Goal: Information Seeking & Learning: Understand process/instructions

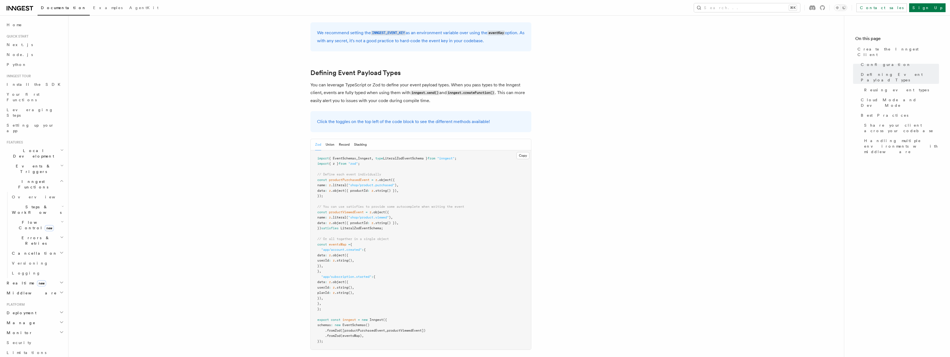
scroll to position [451, 0]
click at [360, 225] on span "LiteralZodEventSchema" at bounding box center [361, 227] width 41 height 4
copy span "LiteralZodEventSchema"
click at [362, 225] on span "LiteralZodEventSchema" at bounding box center [361, 227] width 41 height 4
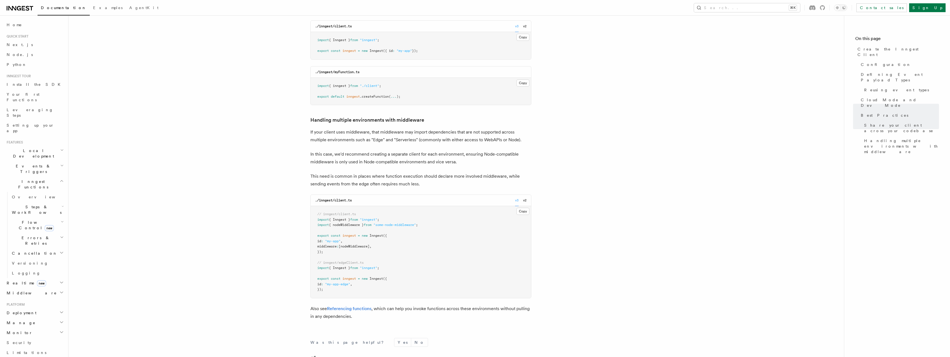
scroll to position [1175, 0]
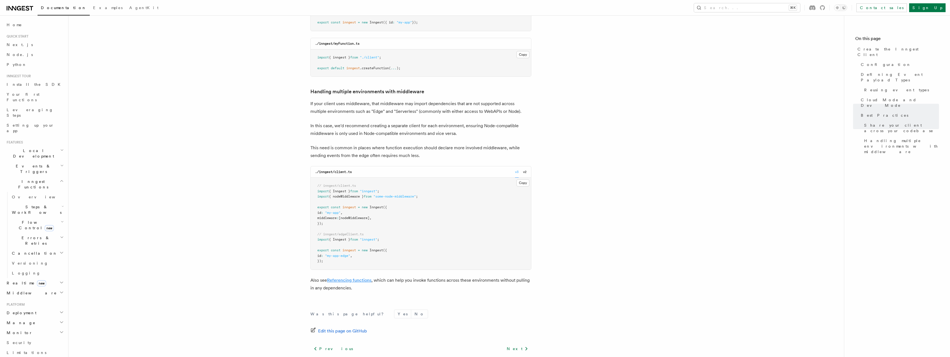
click at [344, 278] on link "Referencing functions" at bounding box center [349, 280] width 44 height 5
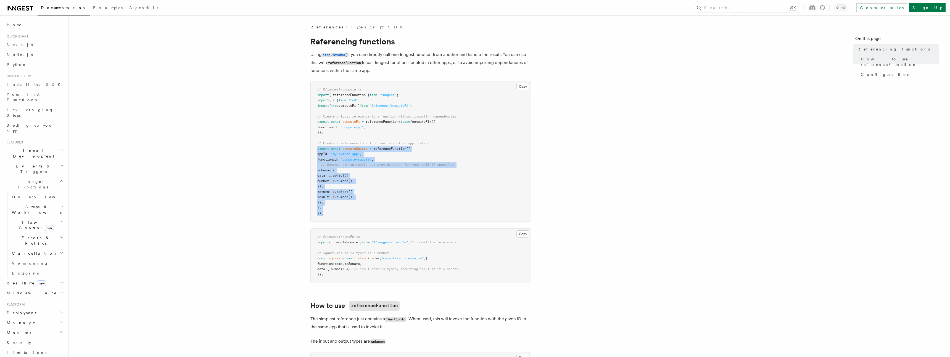
drag, startPoint x: 330, startPoint y: 214, endPoint x: 315, endPoint y: 147, distance: 68.7
click at [315, 147] on pre "// @/inngest/compute.ts import { referenceFunction } from "inngest" ; import { …" at bounding box center [421, 151] width 220 height 140
click at [375, 179] on pre "// @/inngest/compute.ts import { referenceFunction } from "inngest" ; import { …" at bounding box center [421, 151] width 220 height 140
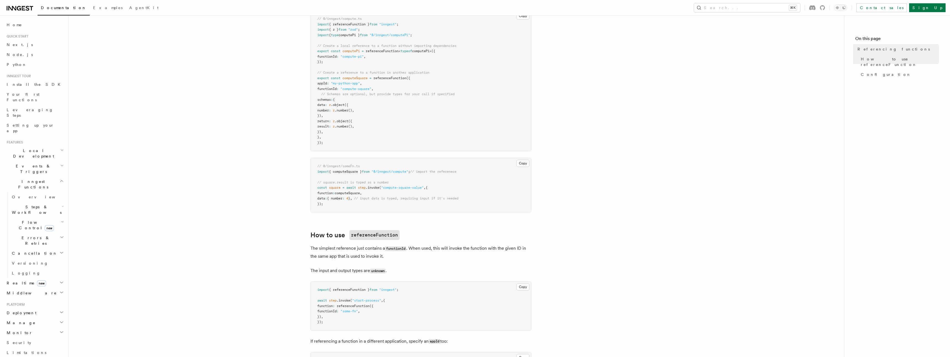
scroll to position [72, 0]
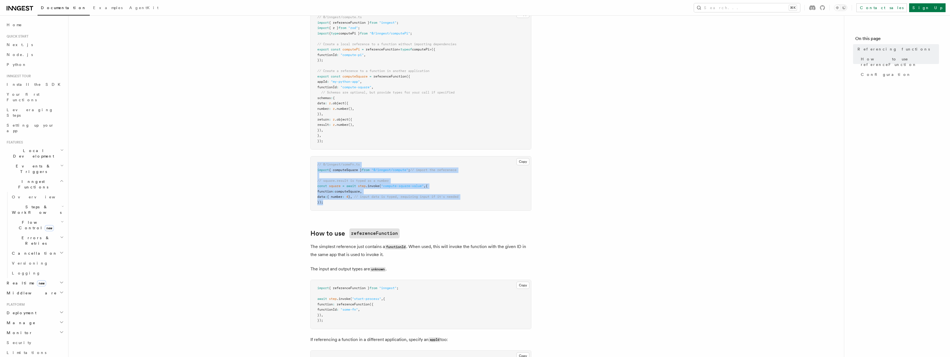
drag, startPoint x: 334, startPoint y: 202, endPoint x: 318, endPoint y: 161, distance: 44.1
click at [318, 161] on pre "// @/inngest/someFn.ts import { computeSquare } from "@/inngest/compute" ; // i…" at bounding box center [421, 184] width 220 height 54
click at [327, 170] on span "import" at bounding box center [323, 170] width 12 height 4
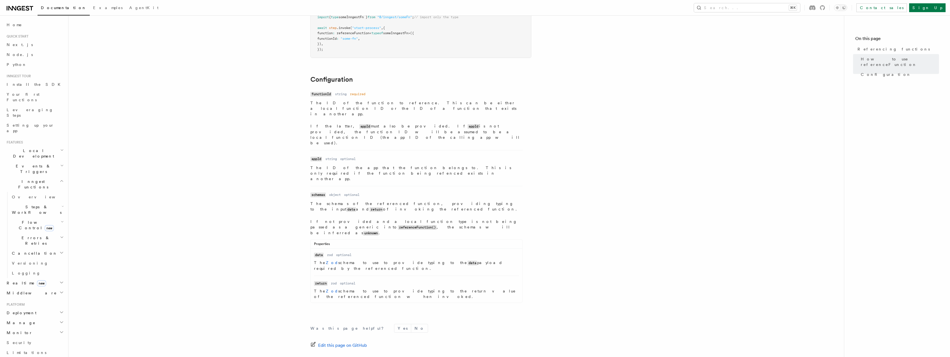
scroll to position [680, 0]
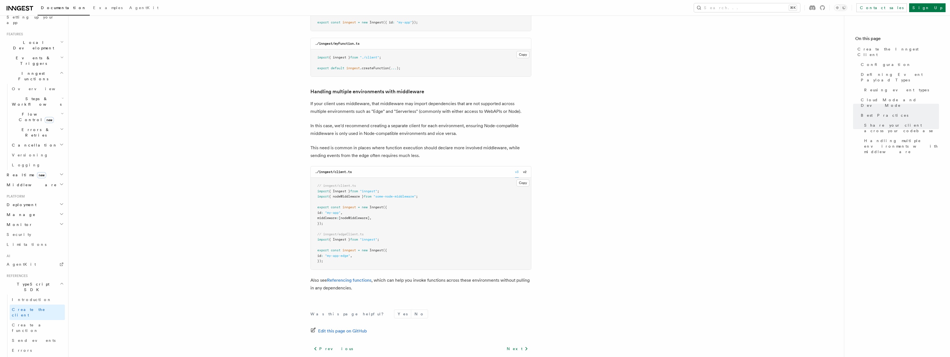
scroll to position [109, 0]
click at [27, 320] on link "Create a function" at bounding box center [37, 327] width 55 height 15
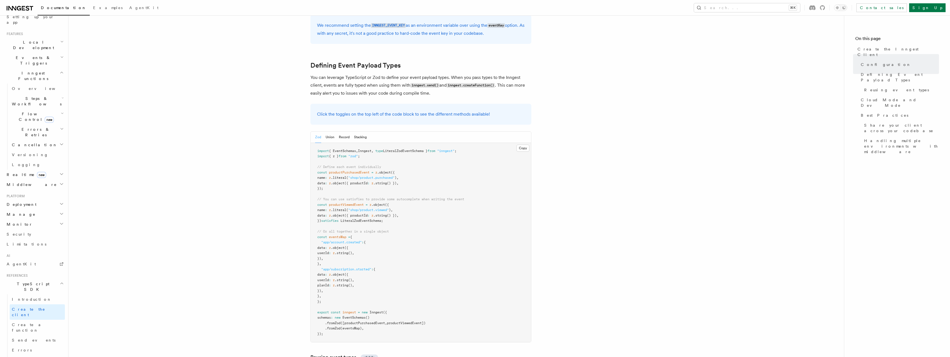
scroll to position [457, 0]
click at [331, 130] on button "Union" at bounding box center [330, 135] width 9 height 11
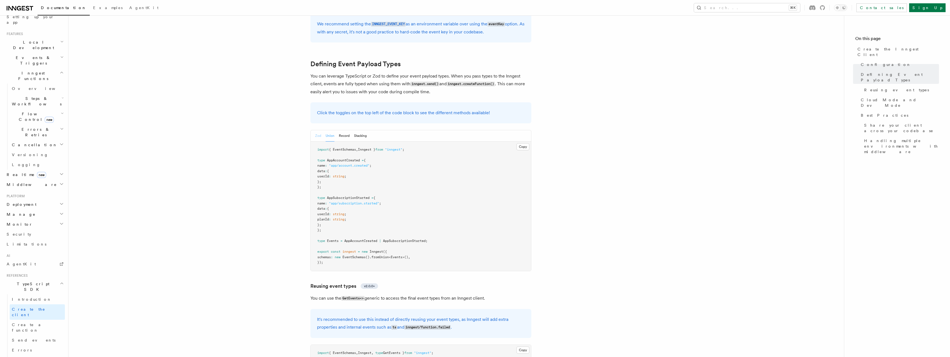
click at [320, 130] on button "Zod" at bounding box center [318, 135] width 6 height 11
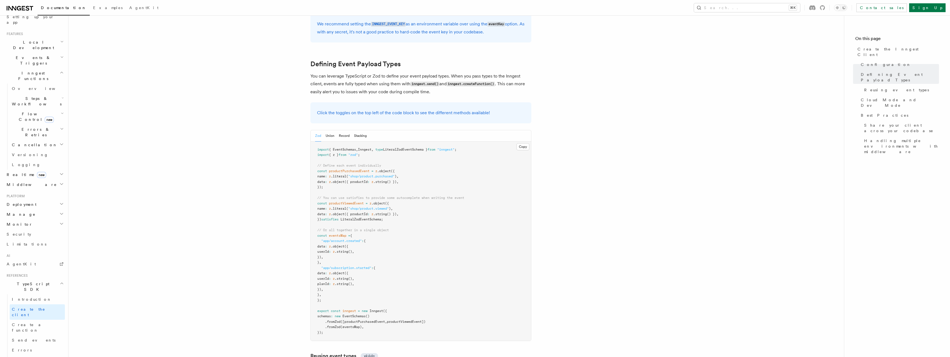
scroll to position [484, 0]
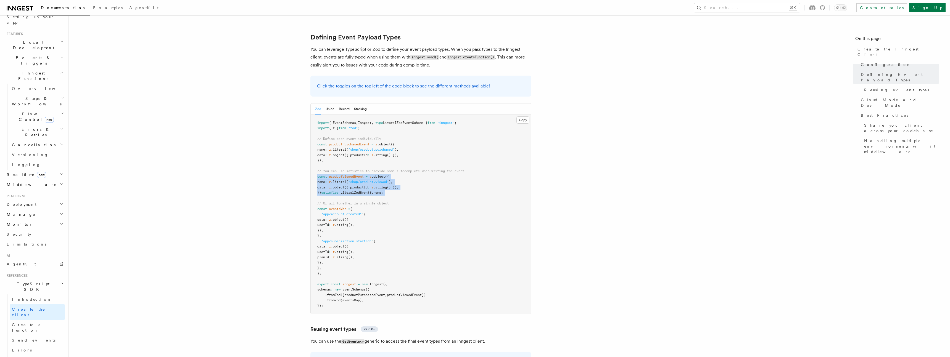
drag, startPoint x: 396, startPoint y: 152, endPoint x: 311, endPoint y: 131, distance: 87.7
click at [311, 131] on pre "import { EventSchemas , Inngest , type LiteralZodEventSchema } from "inngest" ;…" at bounding box center [421, 215] width 220 height 200
copy code "const productViewedEvent = z .object ({ name : z .literal ( "shop/product.viewe…"
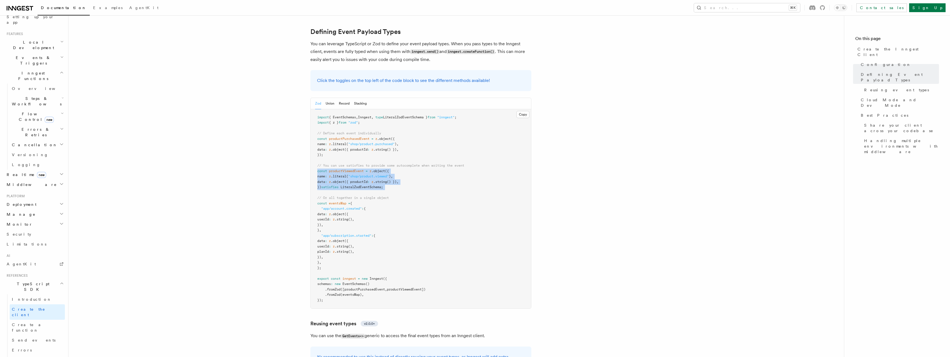
scroll to position [491, 0]
click at [334, 286] on span ".fromZod" at bounding box center [332, 288] width 15 height 4
click at [333, 286] on span ".fromZod" at bounding box center [332, 288] width 15 height 4
copy span "fromZod"
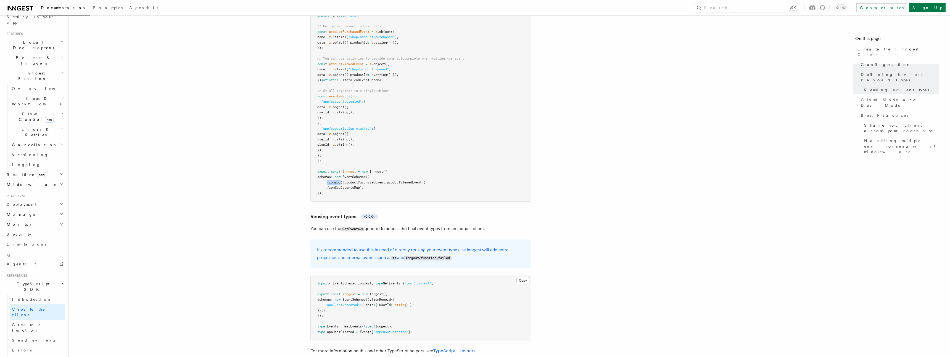
scroll to position [597, 0]
click at [442, 348] on link "TypeScript - Helpers" at bounding box center [454, 350] width 42 height 5
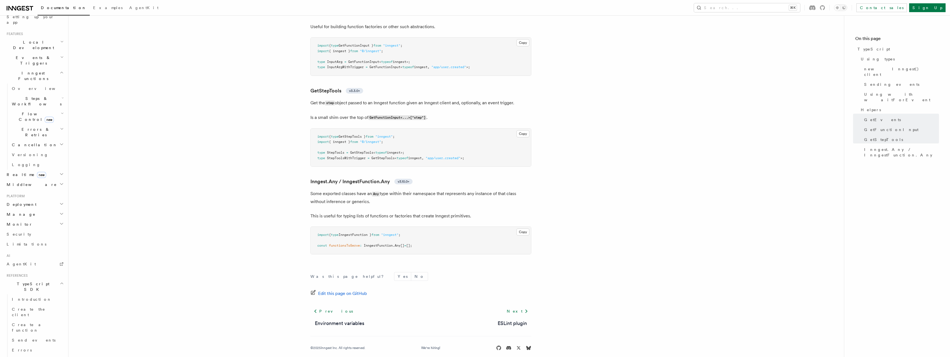
scroll to position [1214, 0]
click at [515, 324] on link "ESLint plugin" at bounding box center [512, 323] width 29 height 8
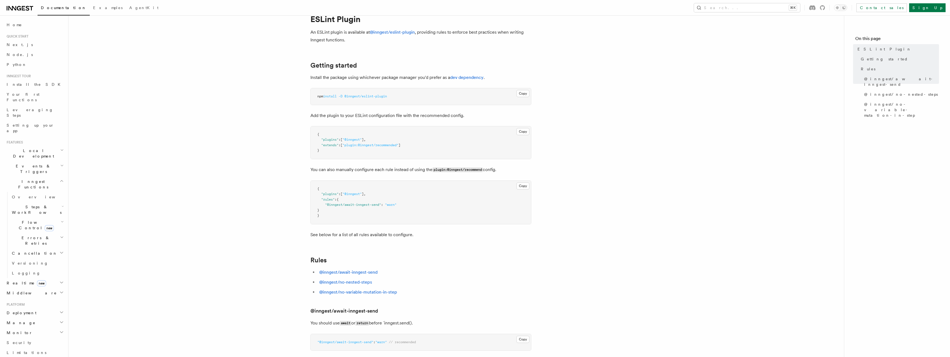
scroll to position [54, 0]
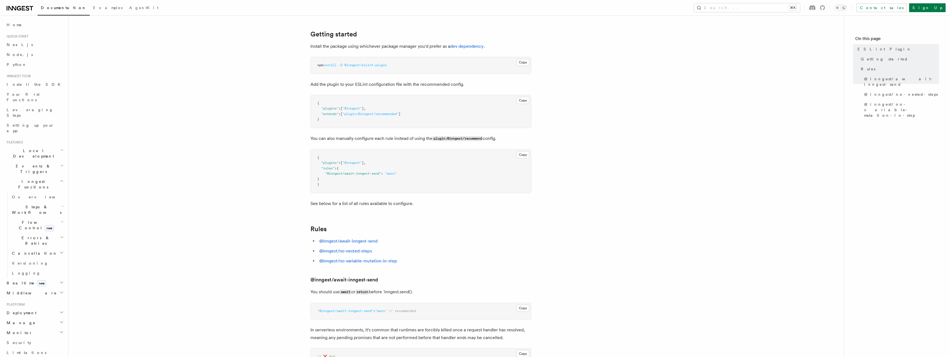
click at [21, 218] on h2 "Flow Control new" at bounding box center [37, 225] width 55 height 15
click at [29, 204] on span "Steps & Workflows" at bounding box center [36, 209] width 52 height 11
click at [29, 230] on span "Function steps" at bounding box center [38, 232] width 43 height 4
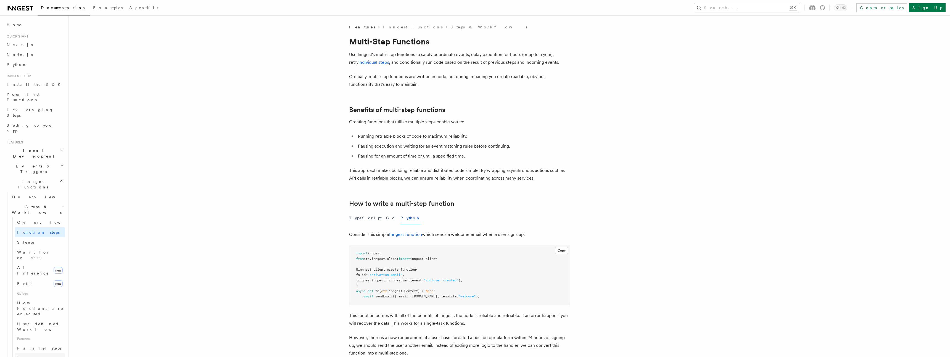
click at [32, 356] on span "Loops over steps" at bounding box center [38, 361] width 42 height 10
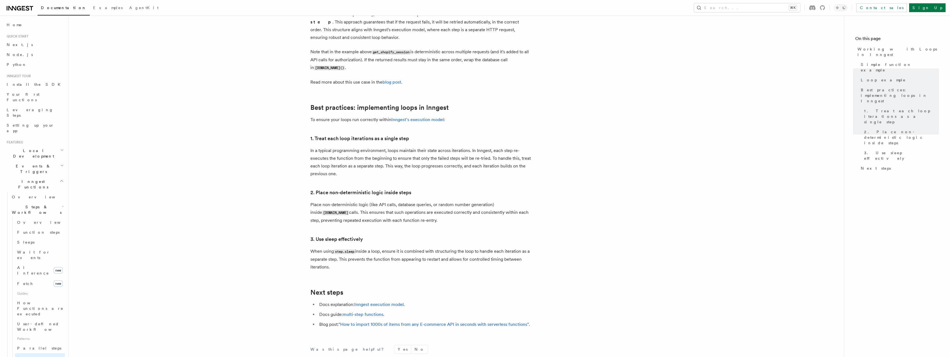
scroll to position [806, 0]
click at [21, 6] on icon at bounding box center [20, 8] width 27 height 7
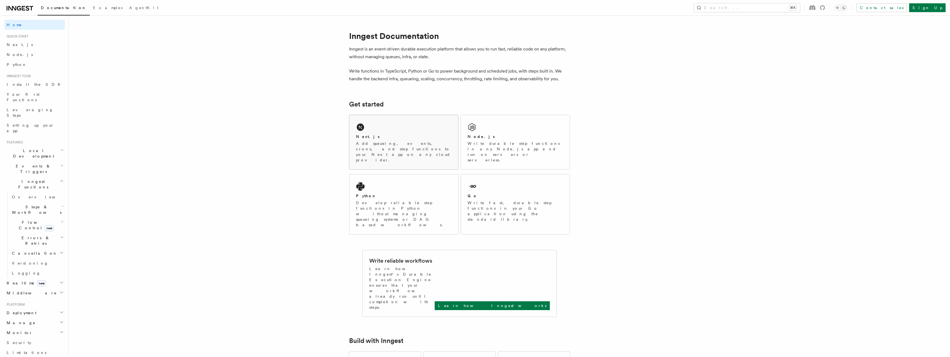
click at [409, 132] on div "Next.js Add queueing, events, crons, and step functions to your Next app on any…" at bounding box center [403, 142] width 109 height 54
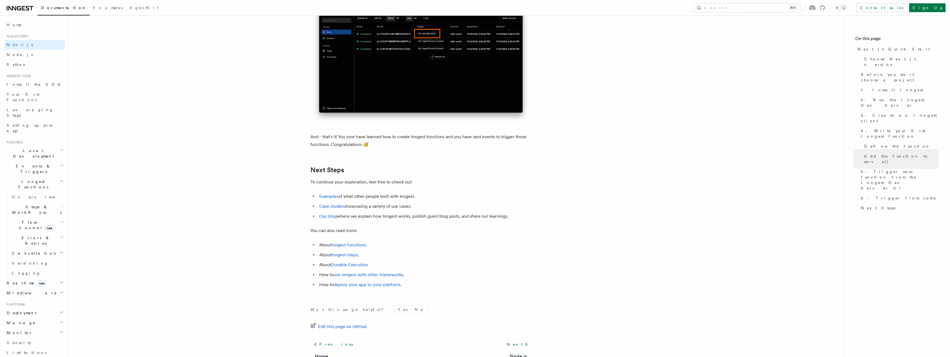
scroll to position [3363, 0]
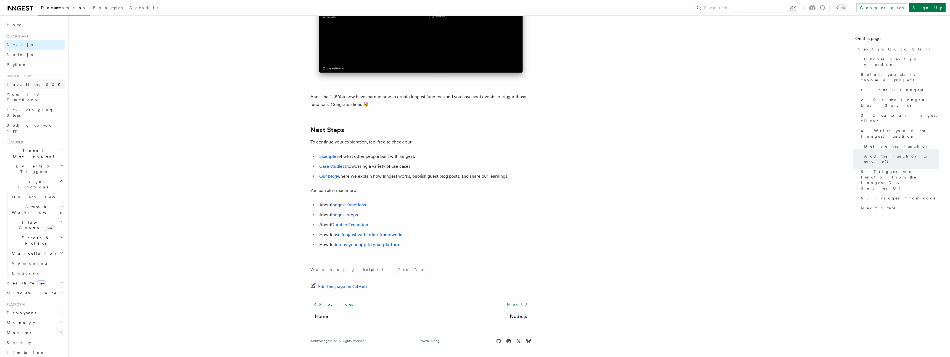
click at [25, 83] on span "Install the SDK" at bounding box center [35, 84] width 57 height 4
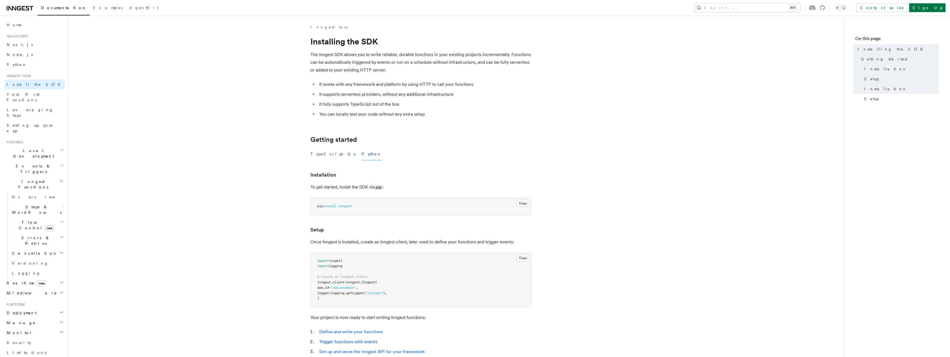
click at [30, 179] on span "Inngest Functions" at bounding box center [31, 184] width 55 height 11
click at [23, 304] on span "TypeScript SDK" at bounding box center [31, 309] width 55 height 11
click at [30, 306] on link "Referencing functions" at bounding box center [37, 313] width 55 height 15
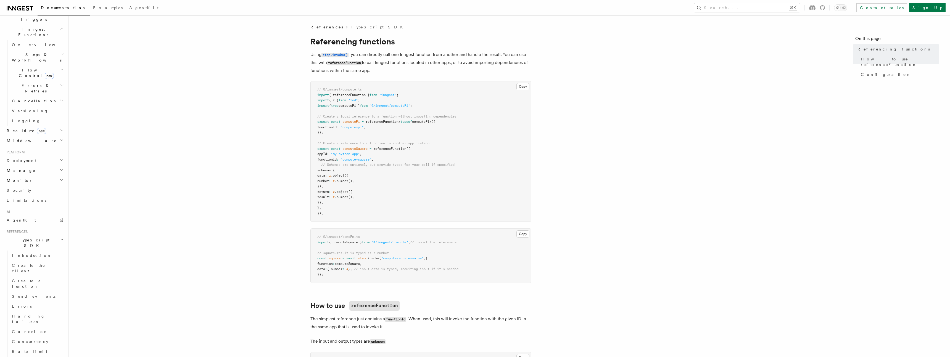
click at [25, 184] on span "Introduction" at bounding box center [32, 187] width 40 height 6
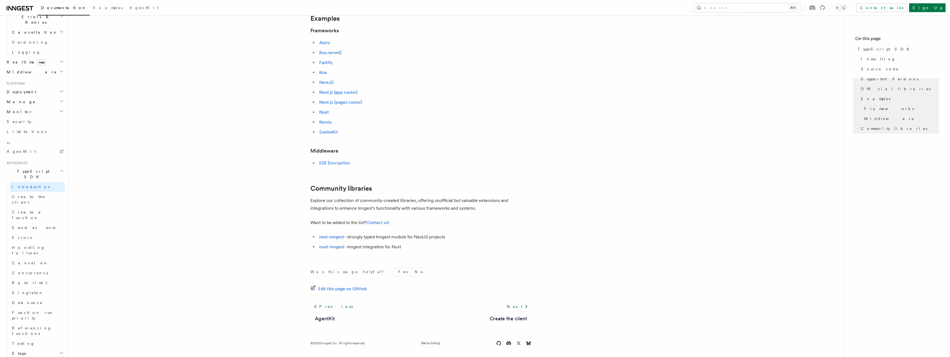
scroll to position [246, 0]
click at [27, 195] on span "Create the client" at bounding box center [28, 200] width 33 height 10
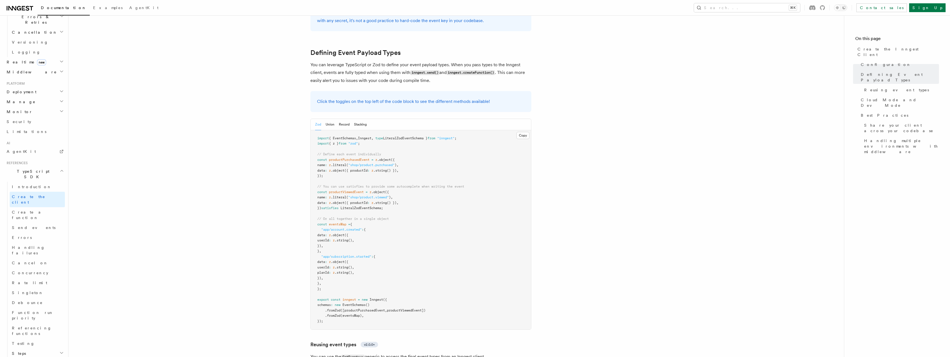
scroll to position [467, 0]
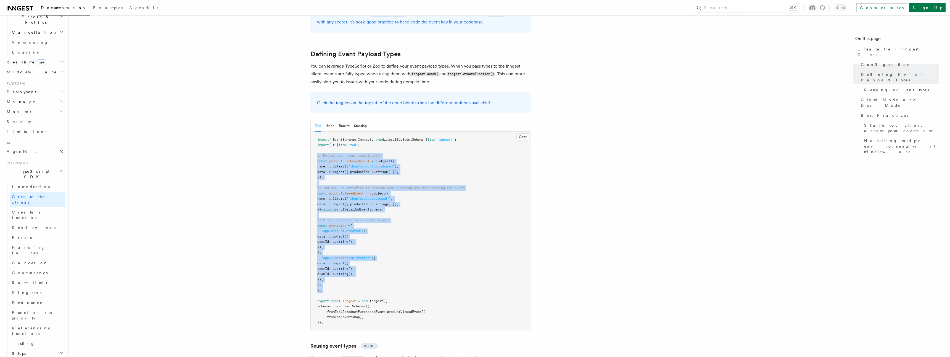
drag, startPoint x: 331, startPoint y: 251, endPoint x: 314, endPoint y: 113, distance: 138.9
click at [314, 132] on pre "import { EventSchemas , Inngest , type LiteralZodEventSchema } from "inngest" ;…" at bounding box center [421, 232] width 220 height 200
click at [330, 138] on pre "import { EventSchemas , Inngest , type LiteralZodEventSchema } from "inngest" ;…" at bounding box center [421, 232] width 220 height 200
